Goal: Transaction & Acquisition: Purchase product/service

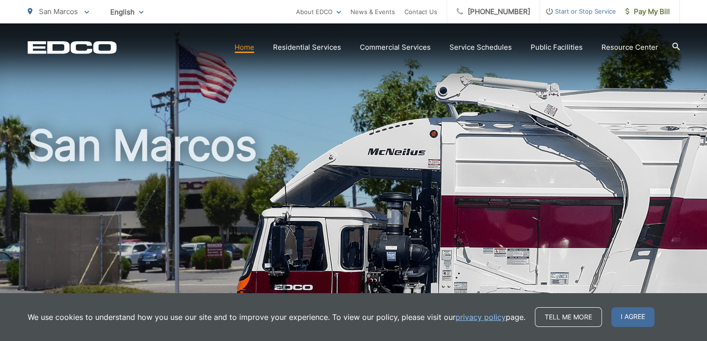
drag, startPoint x: 0, startPoint y: 0, endPoint x: 106, endPoint y: 8, distance: 106.3
click at [106, 8] on span "English" at bounding box center [126, 12] width 47 height 16
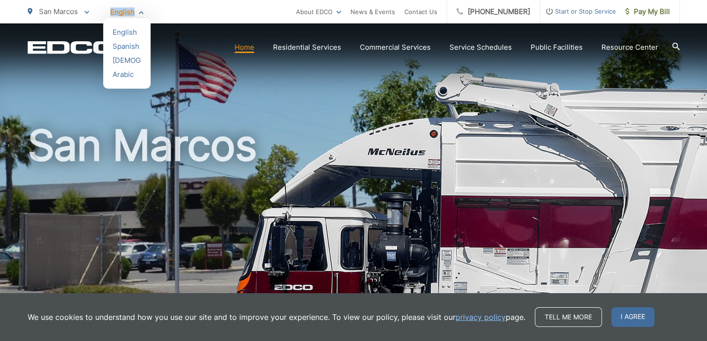
click at [106, 8] on span "English" at bounding box center [126, 12] width 47 height 16
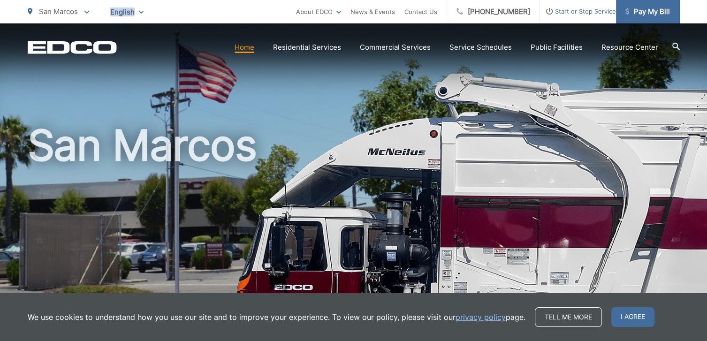
click at [660, 9] on span "Pay My Bill" at bounding box center [647, 11] width 45 height 11
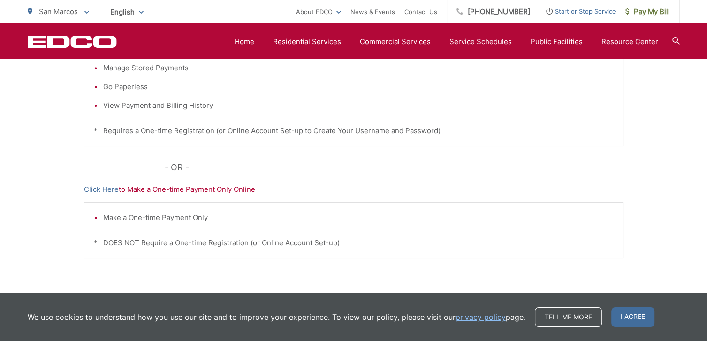
scroll to position [281, 0]
click at [95, 187] on link "Click Here" at bounding box center [101, 188] width 35 height 11
